Goal: Download file/media

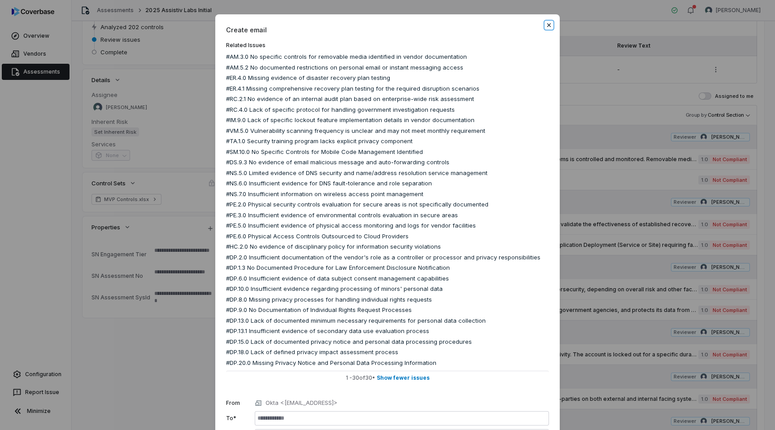
click at [549, 25] on icon "button" at bounding box center [549, 25] width 4 height 4
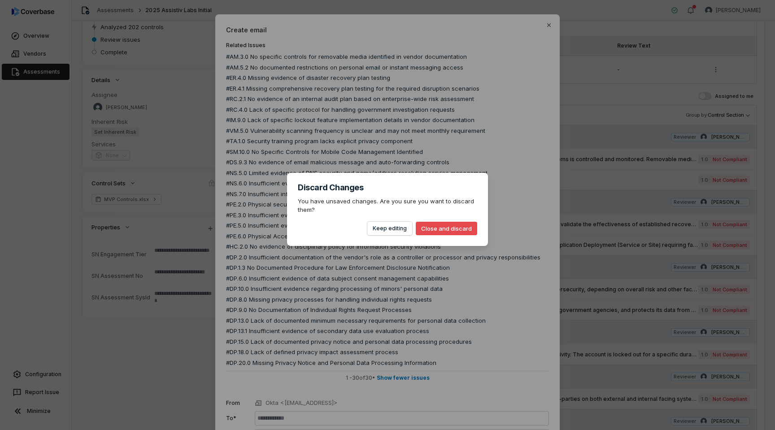
click at [438, 231] on button "Close and discard" at bounding box center [446, 228] width 61 height 13
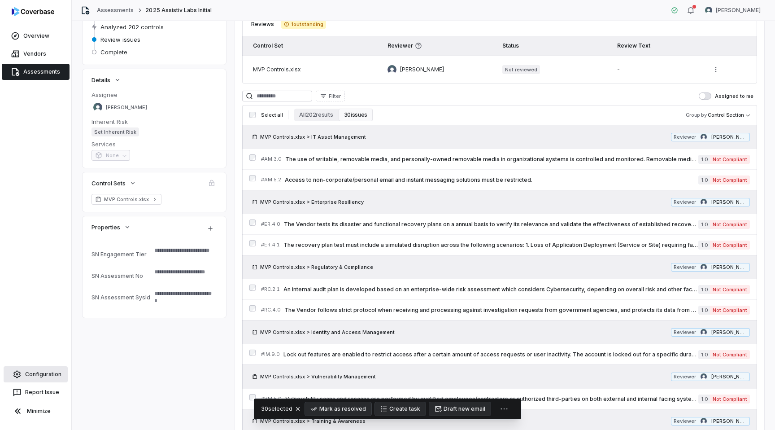
click at [52, 376] on link "Configuration" at bounding box center [36, 374] width 64 height 16
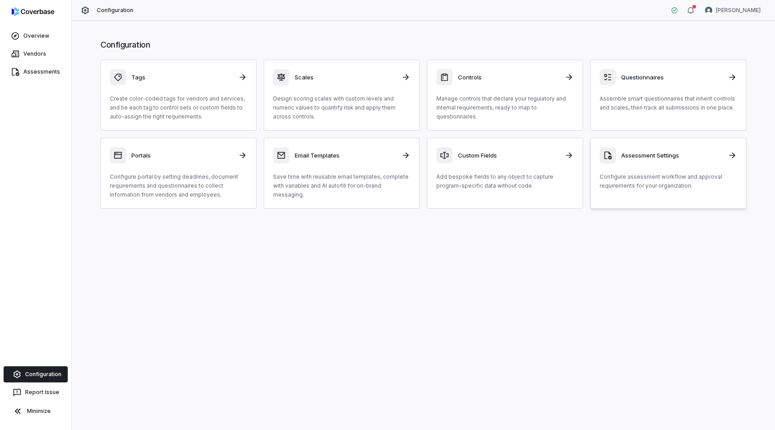
click at [643, 149] on div "Assessment Settings" at bounding box center [668, 155] width 137 height 16
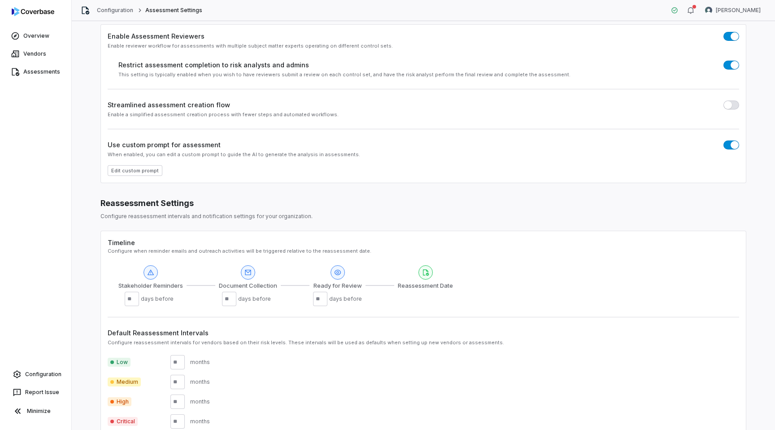
scroll to position [40, 0]
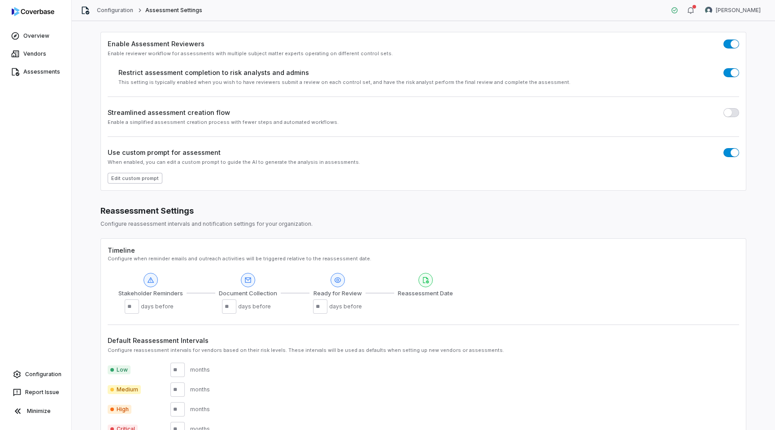
click at [138, 178] on button "Edit custom prompt" at bounding box center [135, 178] width 55 height 11
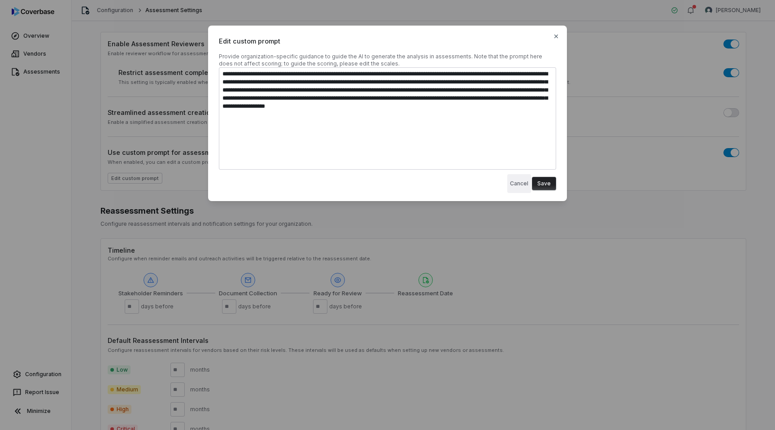
click at [520, 184] on button "Cancel" at bounding box center [519, 183] width 24 height 19
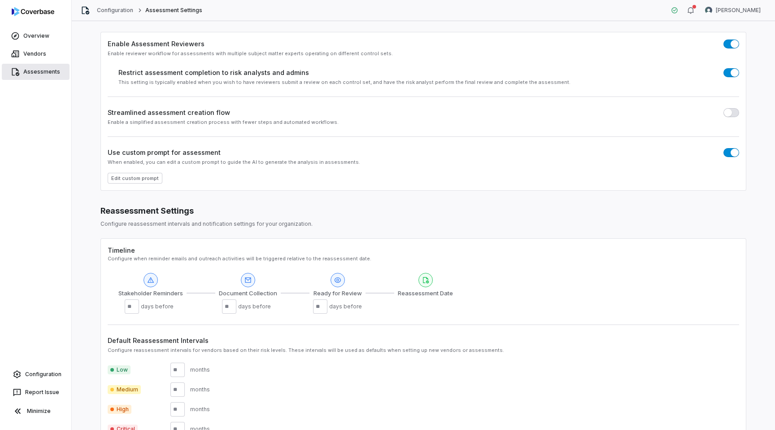
click at [48, 71] on link "Assessments" at bounding box center [36, 72] width 68 height 16
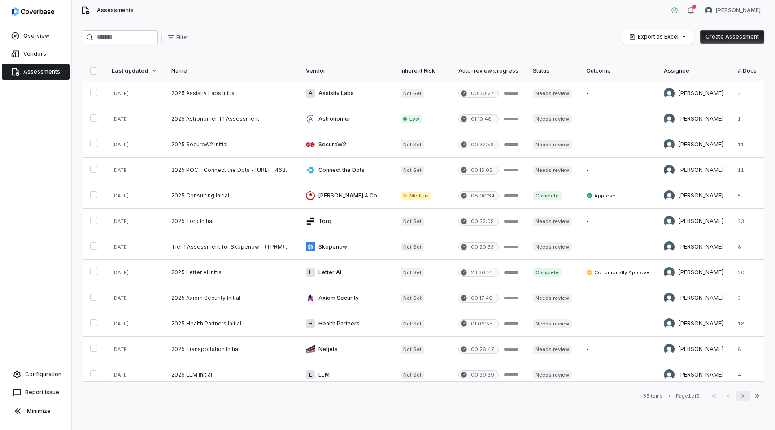
click at [743, 394] on icon "button" at bounding box center [742, 395] width 7 height 7
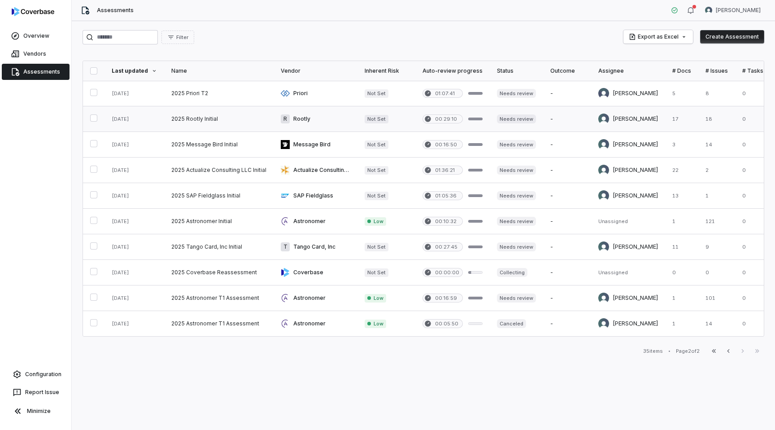
click at [326, 116] on link at bounding box center [316, 118] width 84 height 25
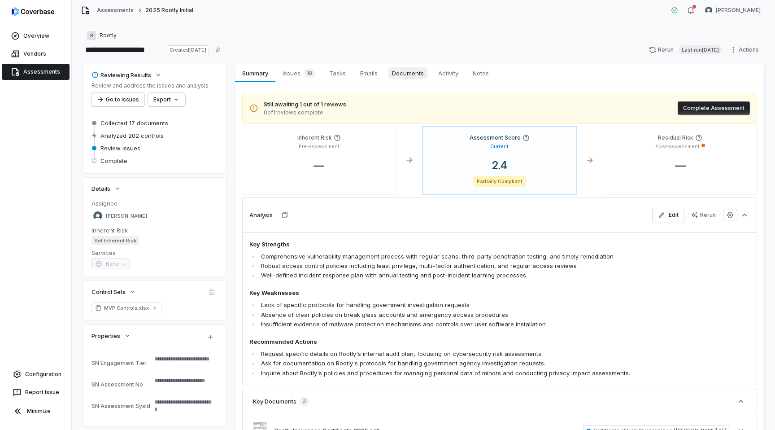
click at [400, 77] on span "Documents" at bounding box center [408, 73] width 39 height 12
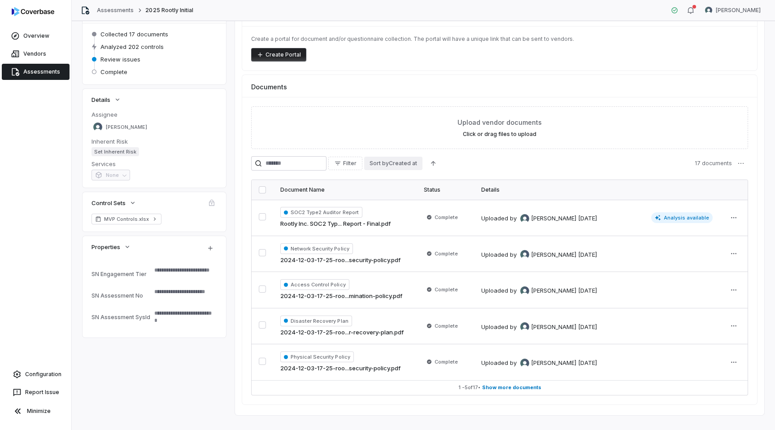
scroll to position [102, 0]
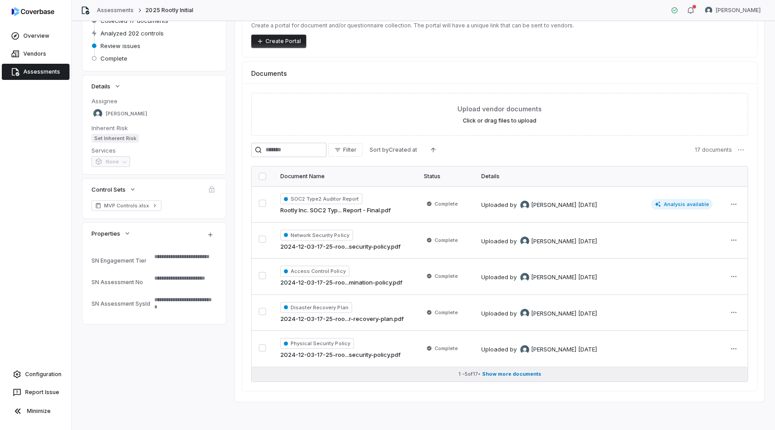
click at [506, 375] on span "Show more documents" at bounding box center [511, 374] width 59 height 7
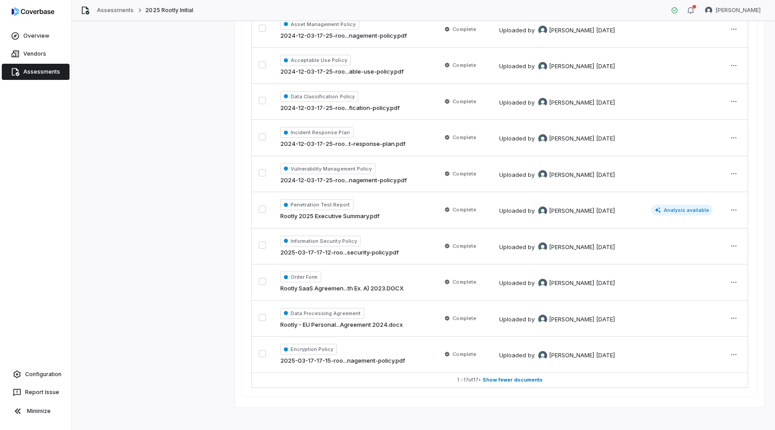
scroll to position [536, 0]
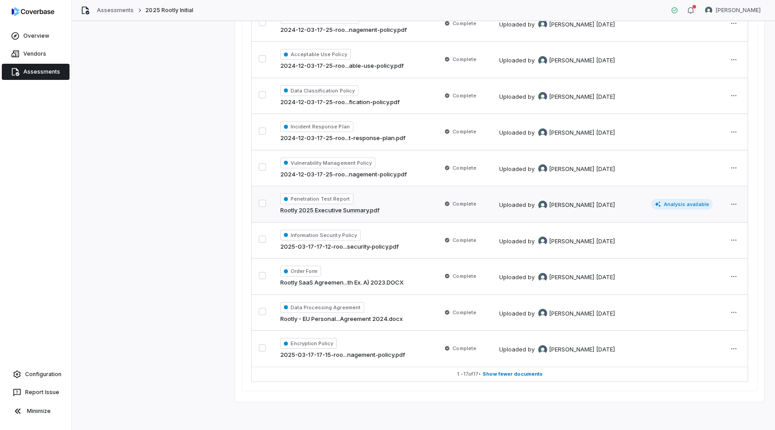
click at [341, 197] on span "Penetration Test Report" at bounding box center [316, 198] width 73 height 11
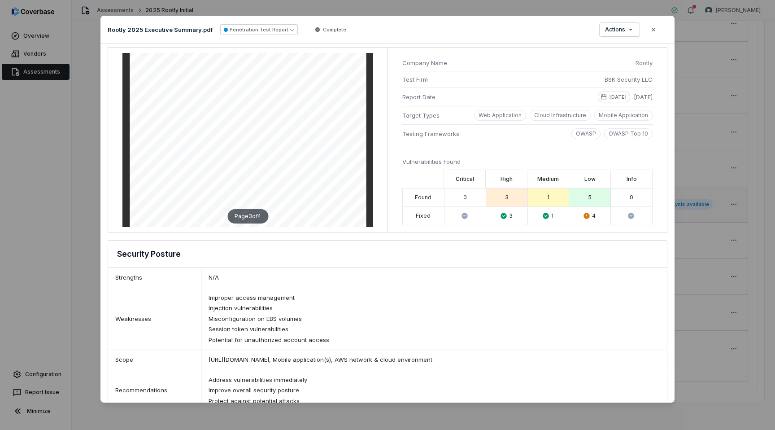
scroll to position [675, 0]
click at [656, 30] on icon "button" at bounding box center [653, 29] width 7 height 7
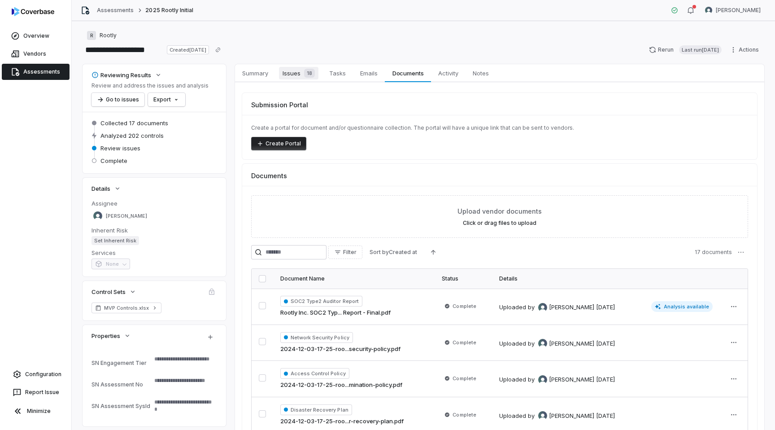
click at [301, 76] on div "18" at bounding box center [308, 73] width 14 height 9
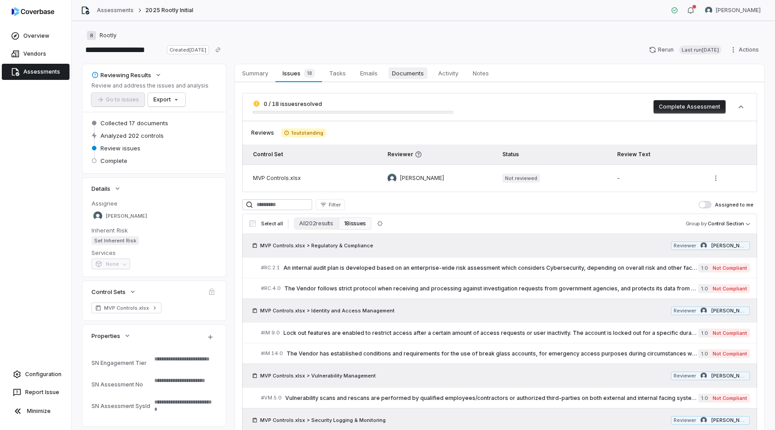
click at [409, 72] on span "Documents" at bounding box center [408, 73] width 39 height 12
type textarea "*"
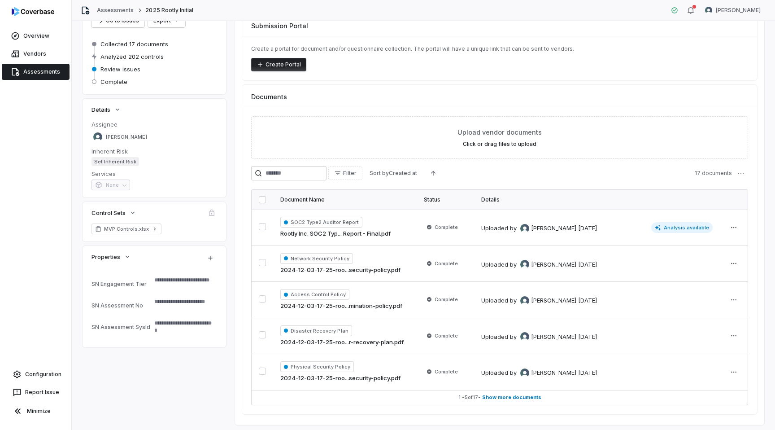
scroll to position [102, 0]
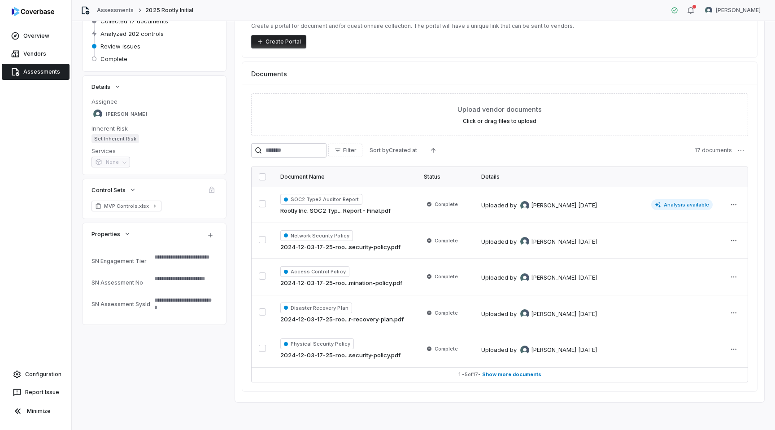
click at [262, 178] on button "button" at bounding box center [262, 176] width 7 height 7
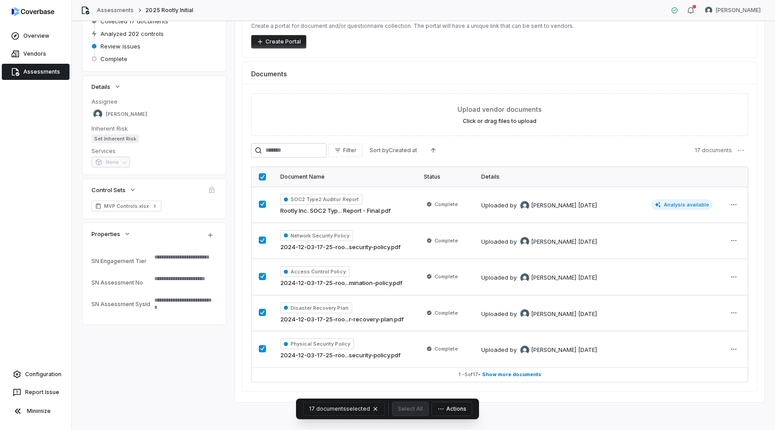
click at [454, 408] on button "Actions" at bounding box center [452, 408] width 40 height 13
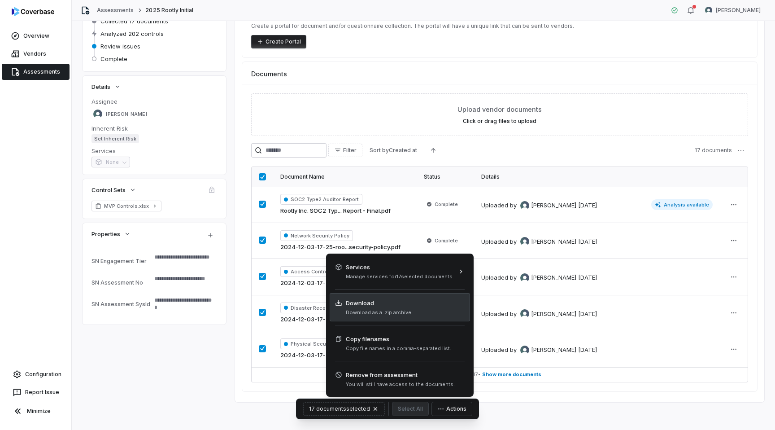
click at [417, 312] on div "Download Download as a .zip archive." at bounding box center [400, 307] width 140 height 28
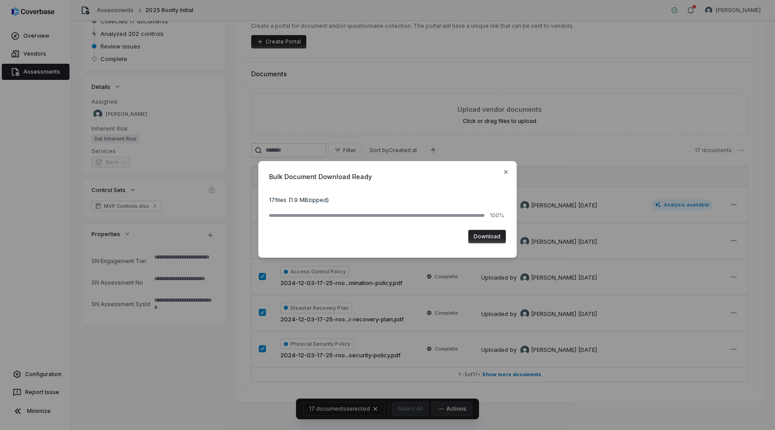
click at [485, 240] on button "Download" at bounding box center [487, 236] width 38 height 13
click at [508, 171] on icon "button" at bounding box center [506, 171] width 7 height 7
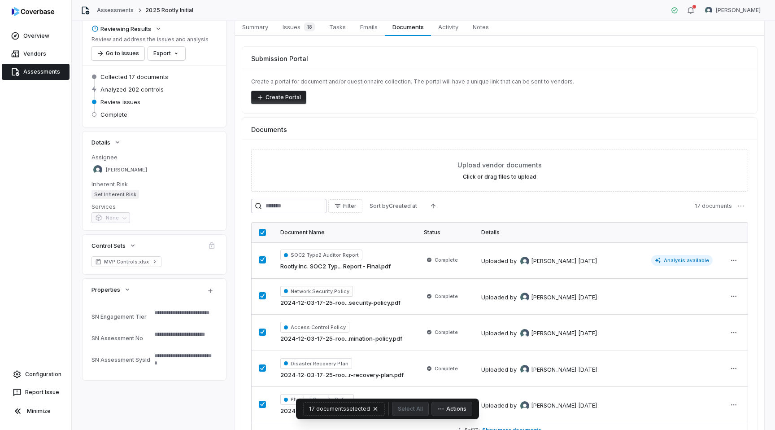
scroll to position [0, 0]
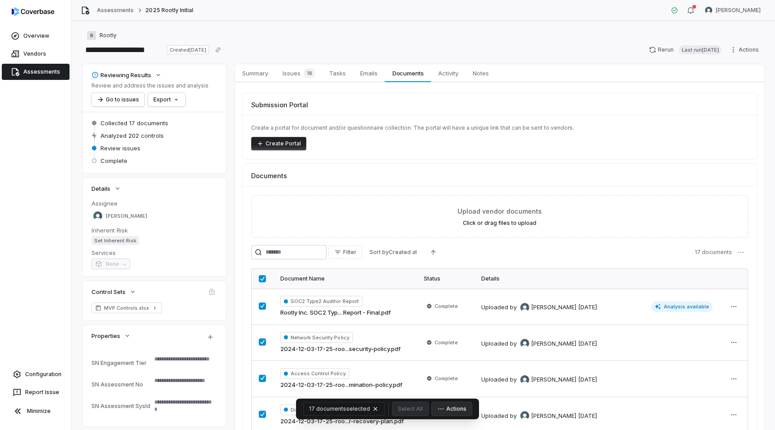
click at [41, 72] on link "Assessments" at bounding box center [36, 72] width 68 height 16
